Goal: Information Seeking & Learning: Learn about a topic

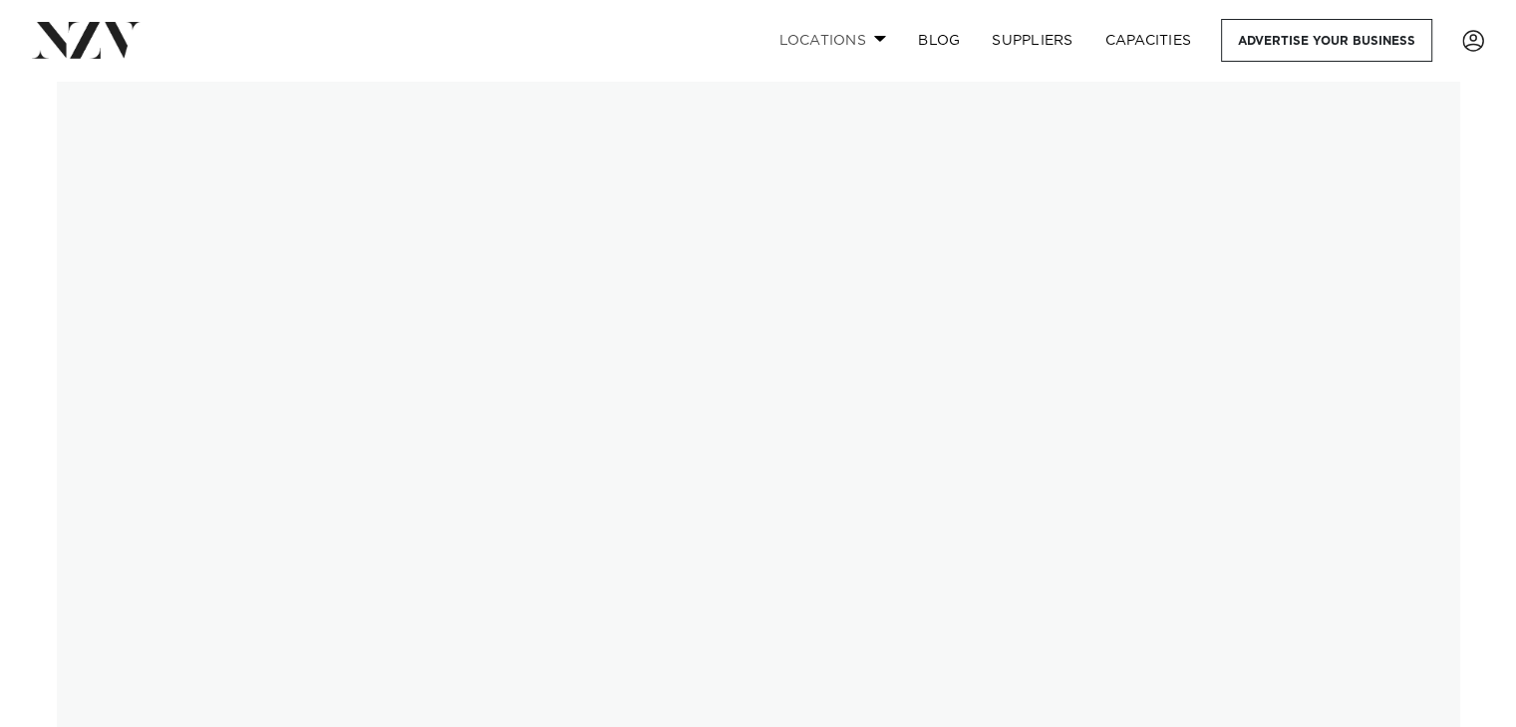
click at [876, 37] on span at bounding box center [880, 38] width 13 height 7
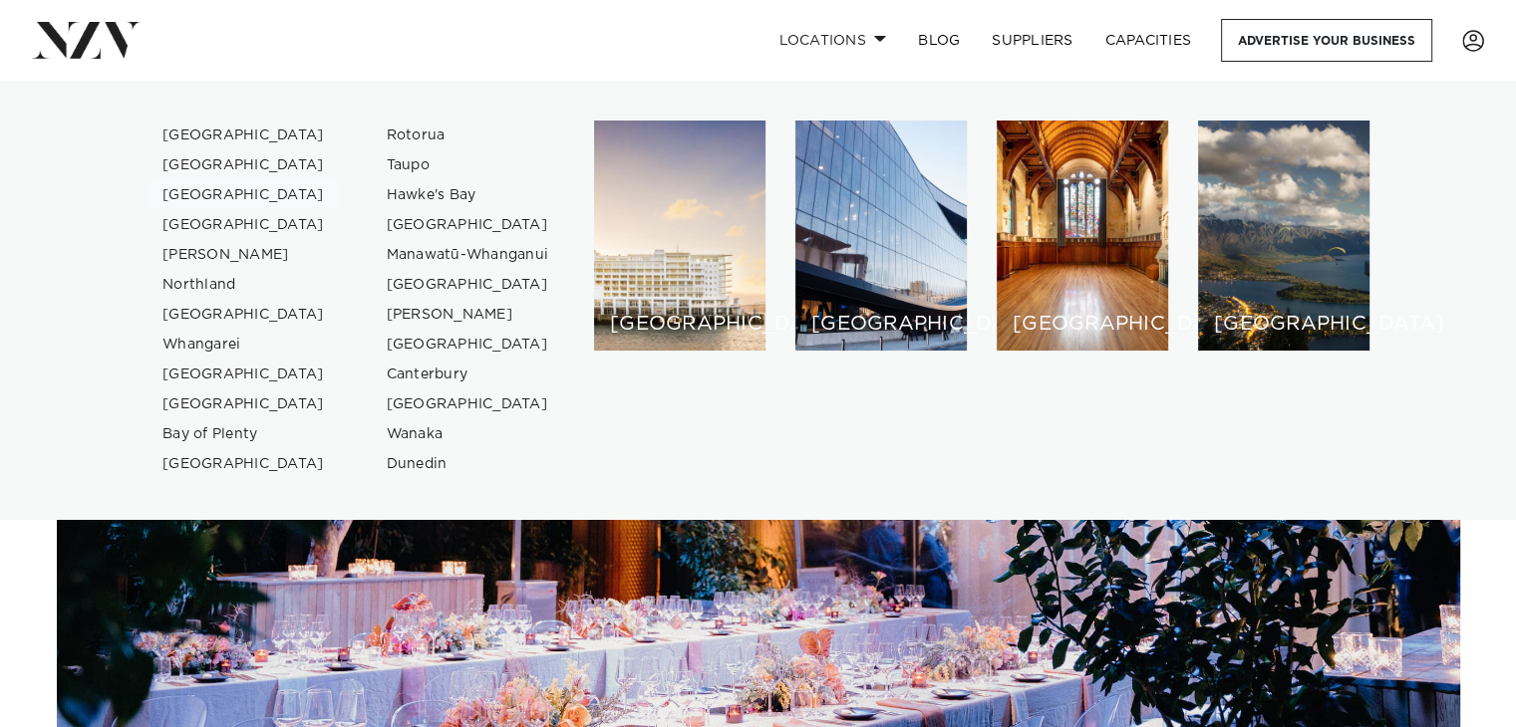
click at [199, 189] on link "[GEOGRAPHIC_DATA]" at bounding box center [243, 195] width 194 height 30
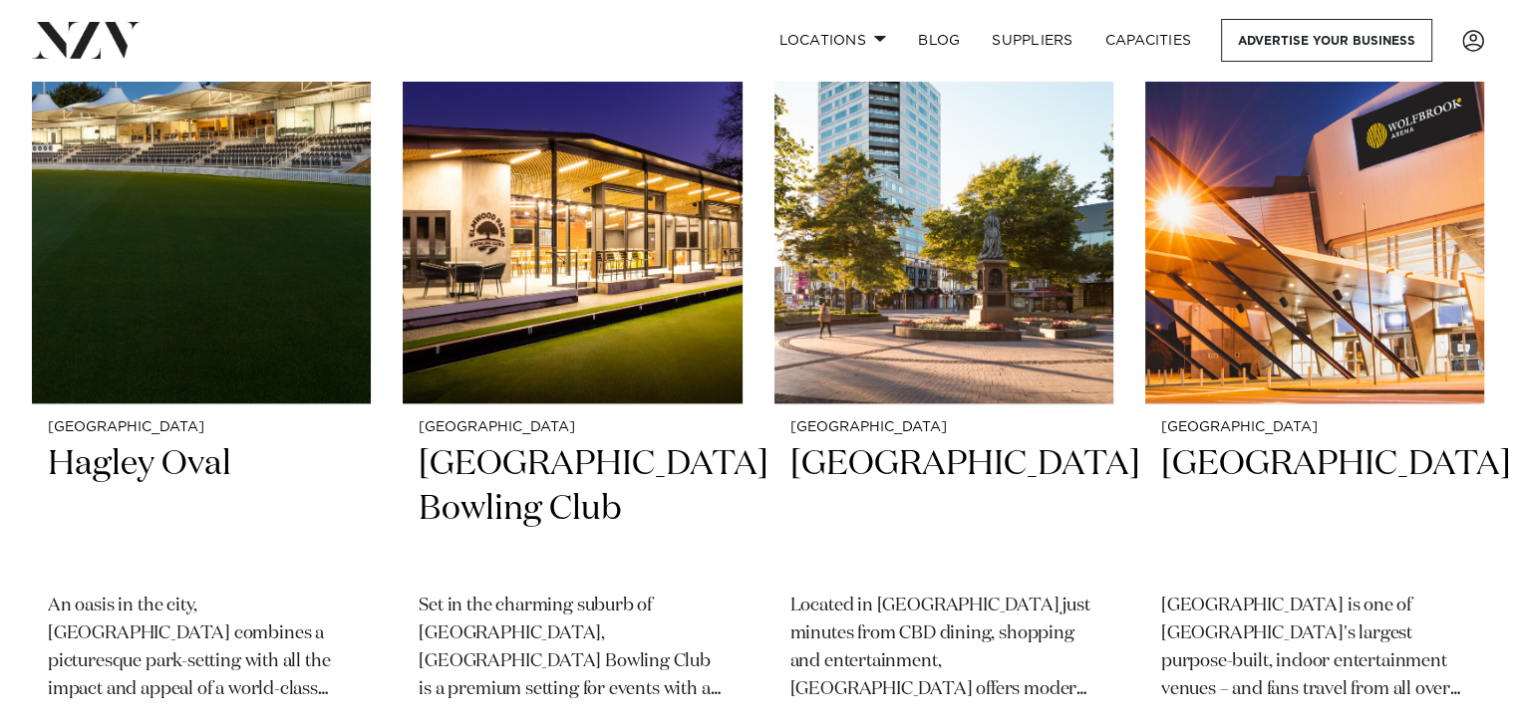
scroll to position [1825, 0]
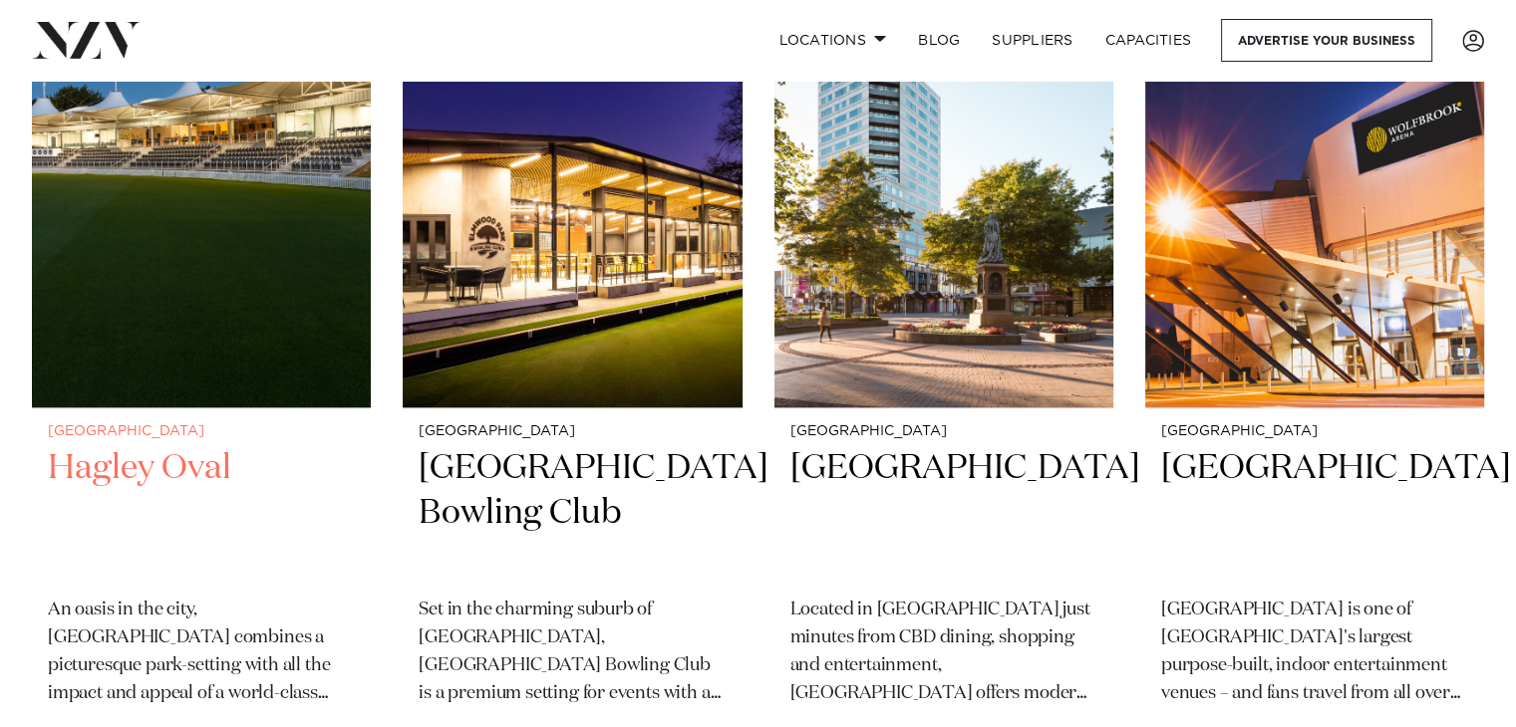
click at [187, 463] on h2 "Hagley Oval" at bounding box center [201, 513] width 307 height 135
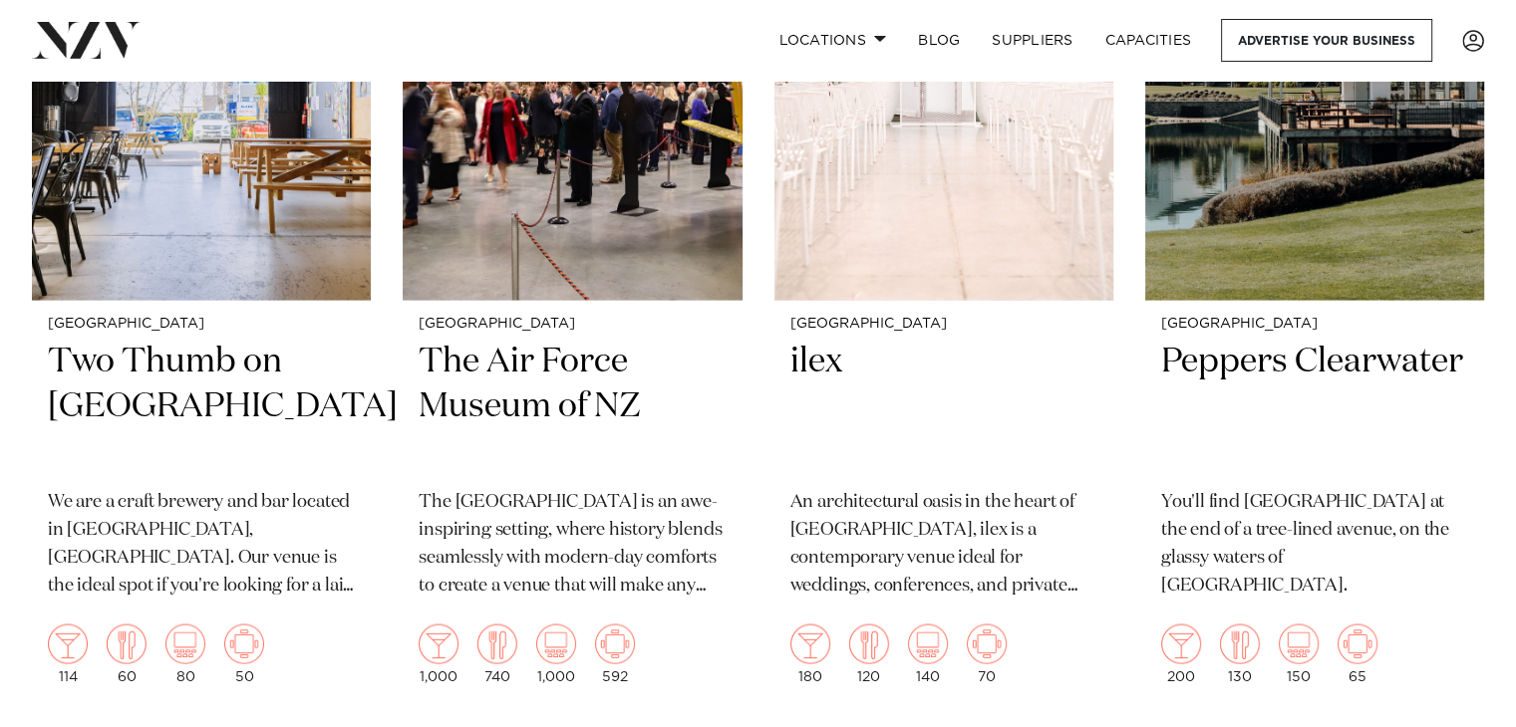
scroll to position [3671, 0]
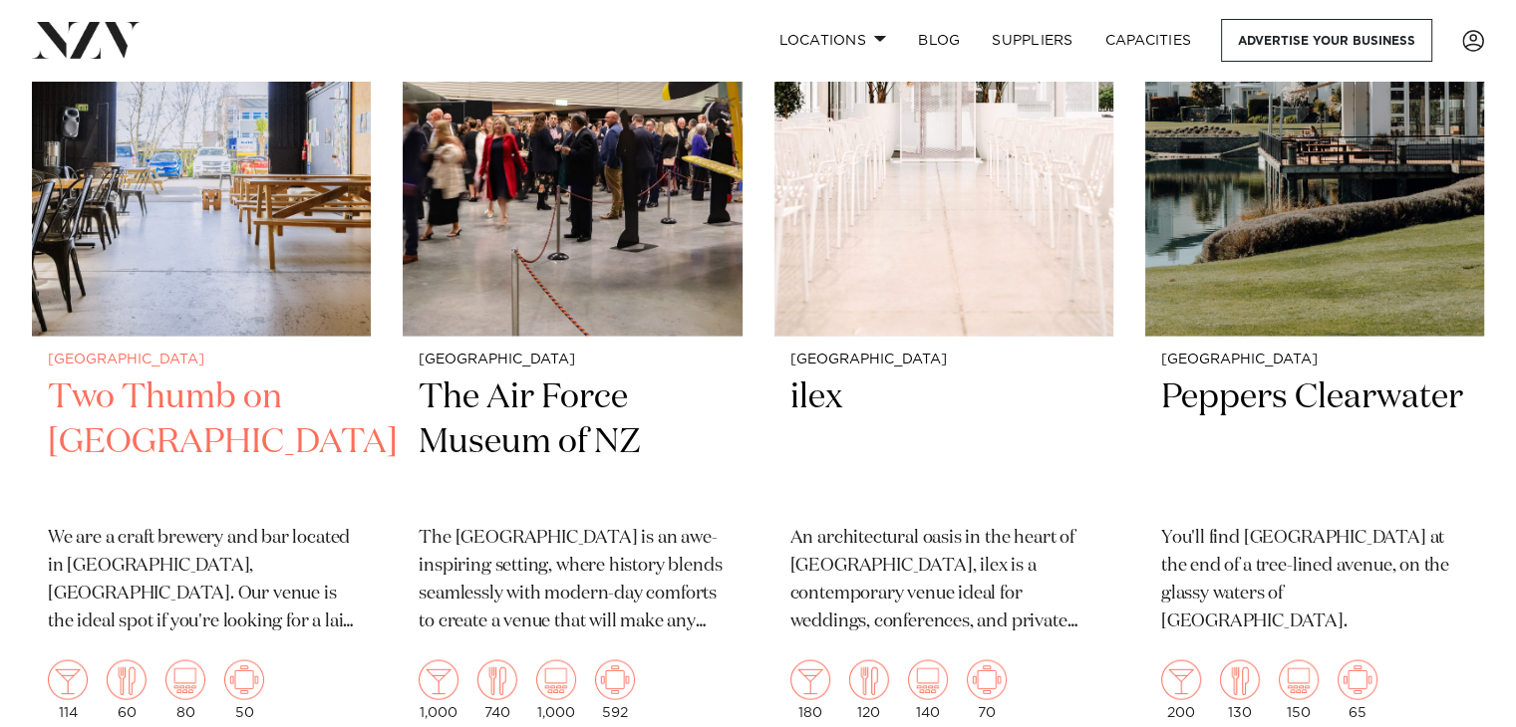
click at [190, 403] on h2 "Two Thumb on Manchester" at bounding box center [201, 442] width 307 height 135
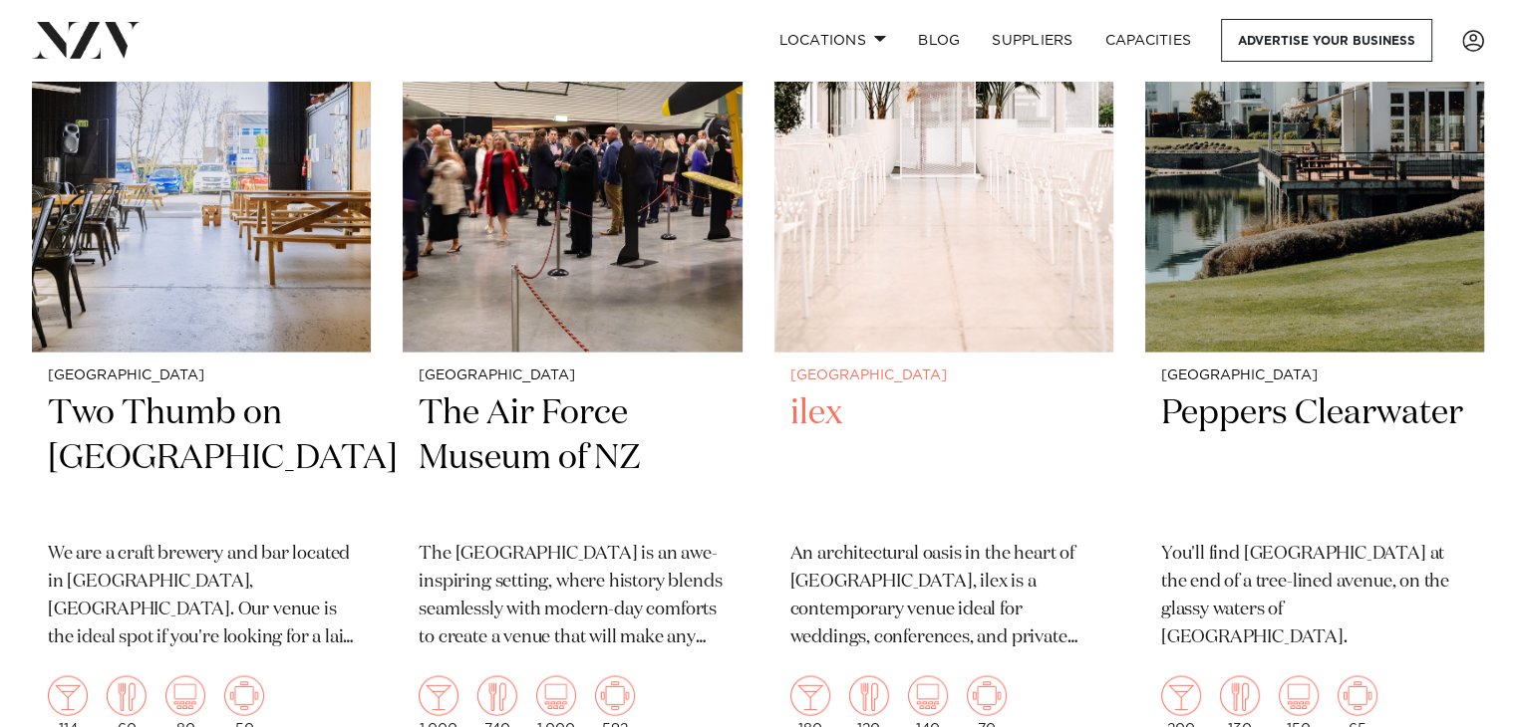
click at [809, 408] on h2 "ilex" at bounding box center [943, 458] width 307 height 135
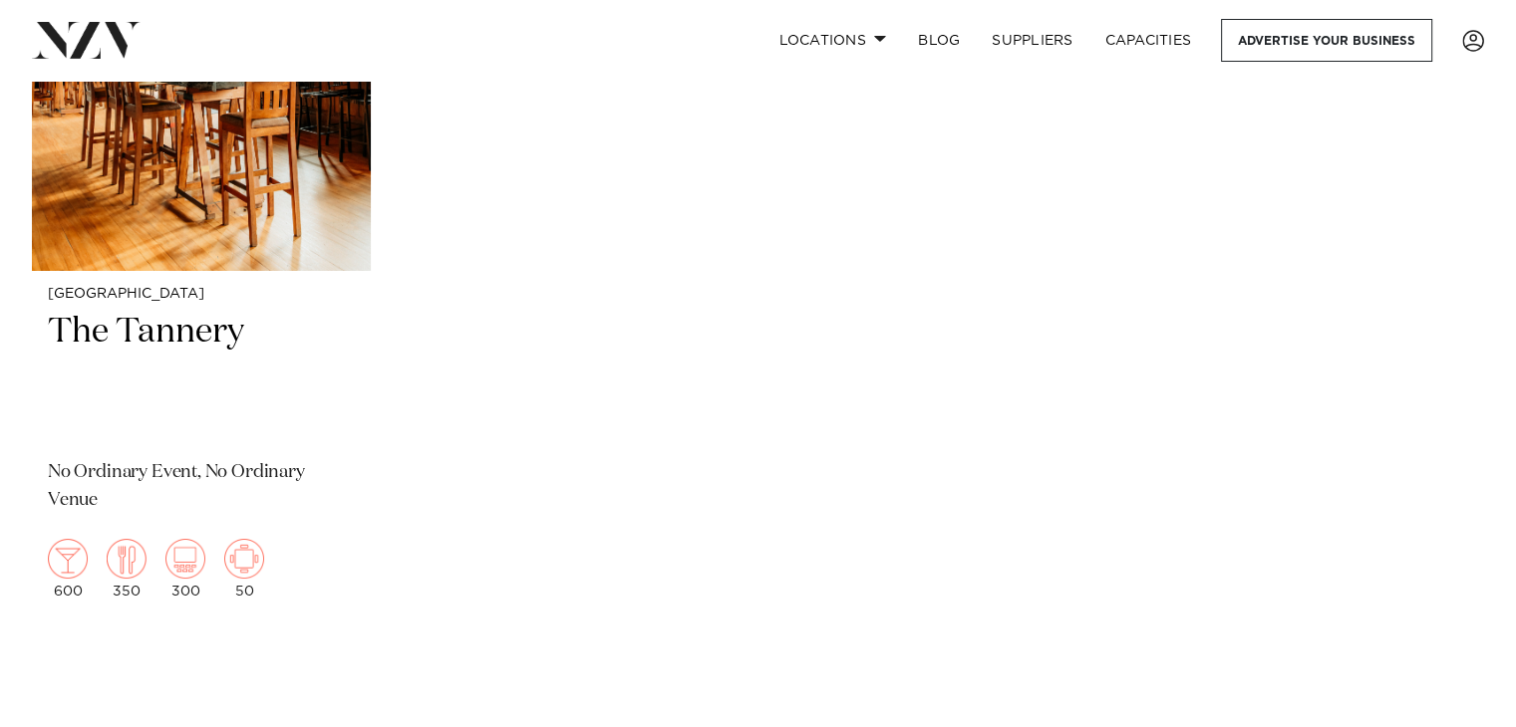
scroll to position [7283, 0]
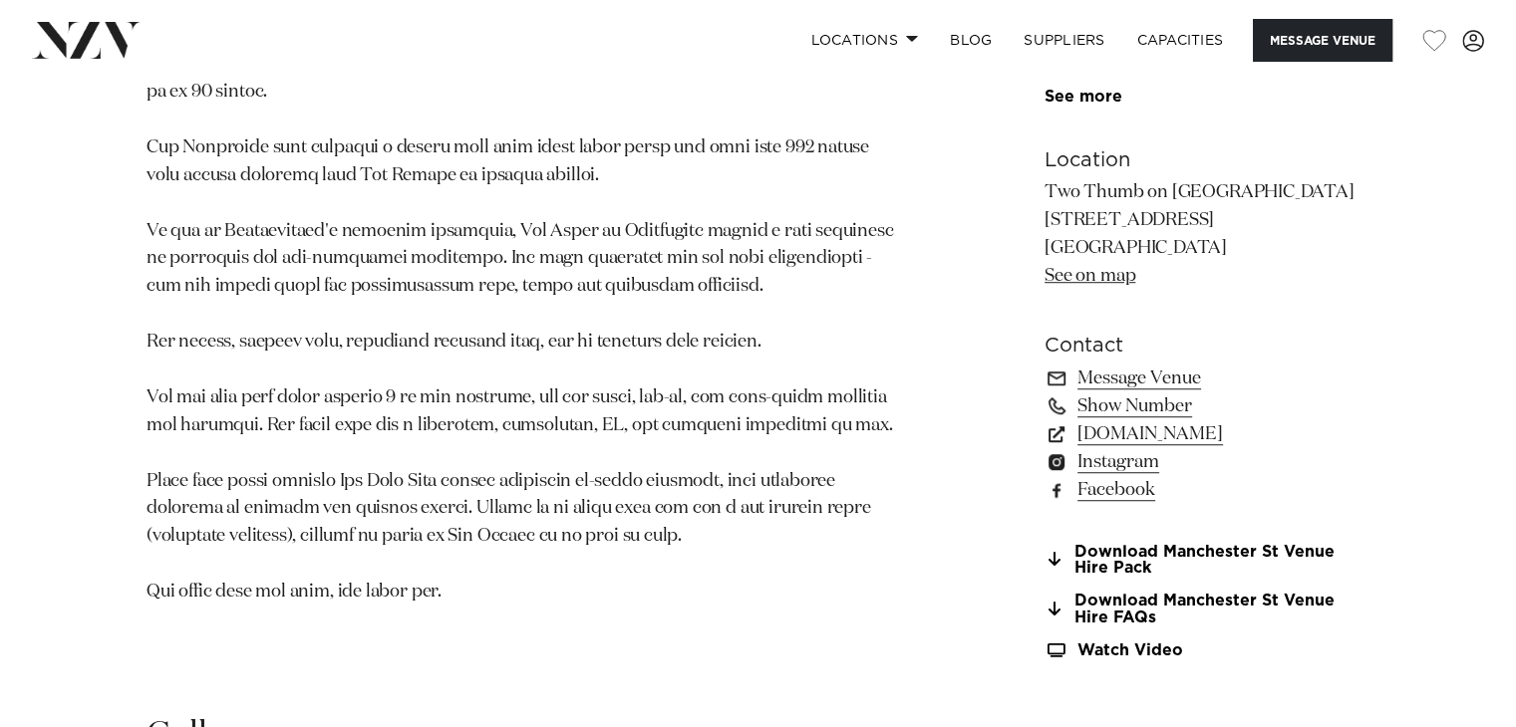
scroll to position [1298, 0]
